Goal: Find specific page/section: Find specific page/section

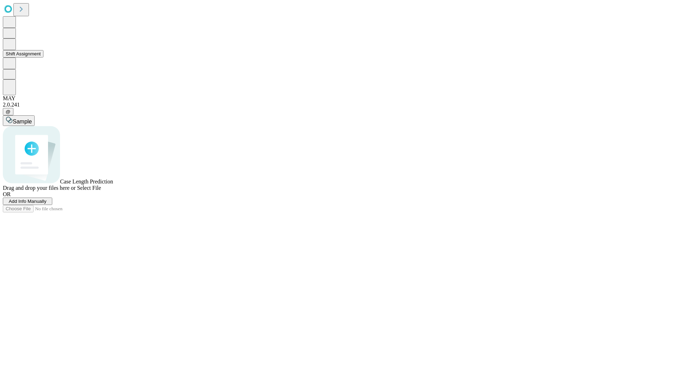
click at [43, 58] on button "Shift Assignment" at bounding box center [23, 53] width 41 height 7
